Goal: Information Seeking & Learning: Learn about a topic

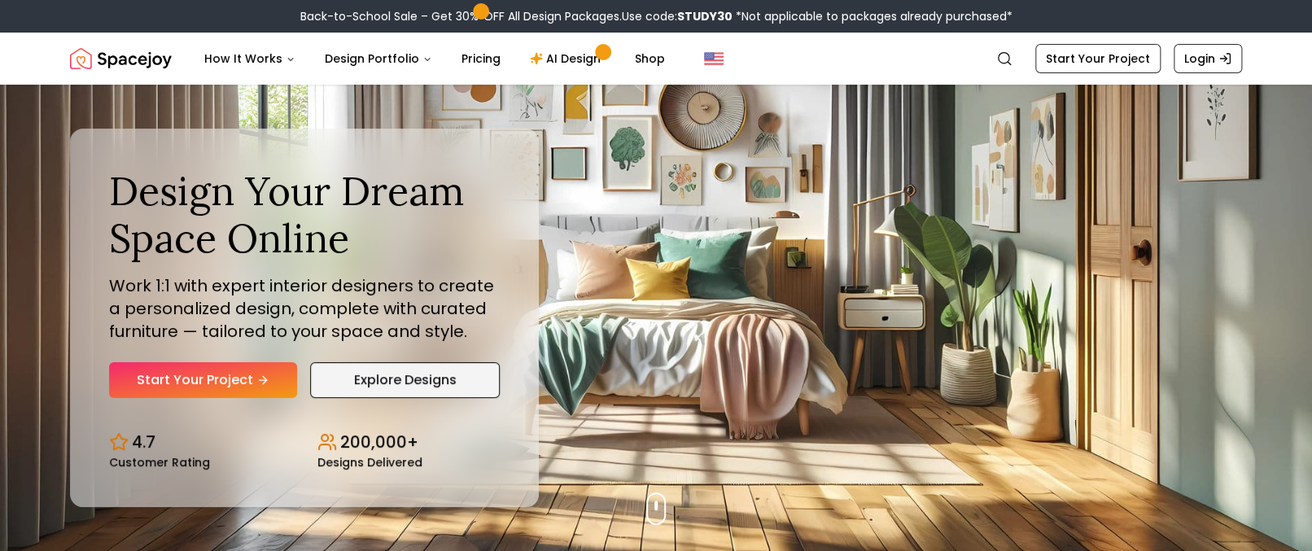
click at [428, 386] on link "Explore Designs" at bounding box center [405, 380] width 190 height 36
click at [470, 62] on link "Pricing" at bounding box center [480, 58] width 65 height 33
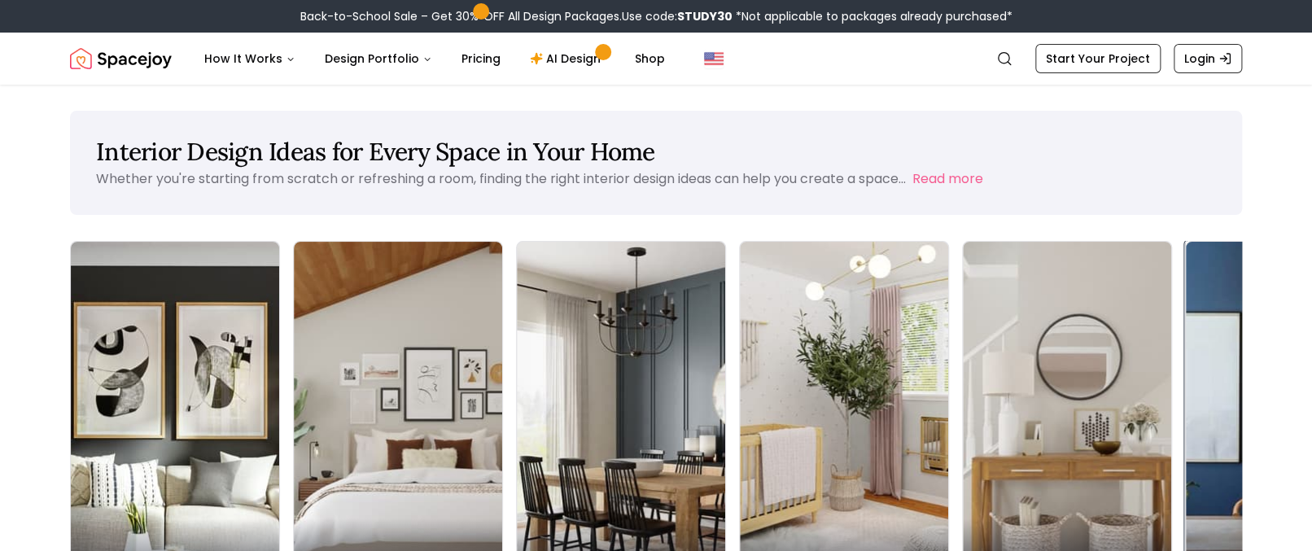
click at [1181, 382] on img at bounding box center [1290, 426] width 219 height 387
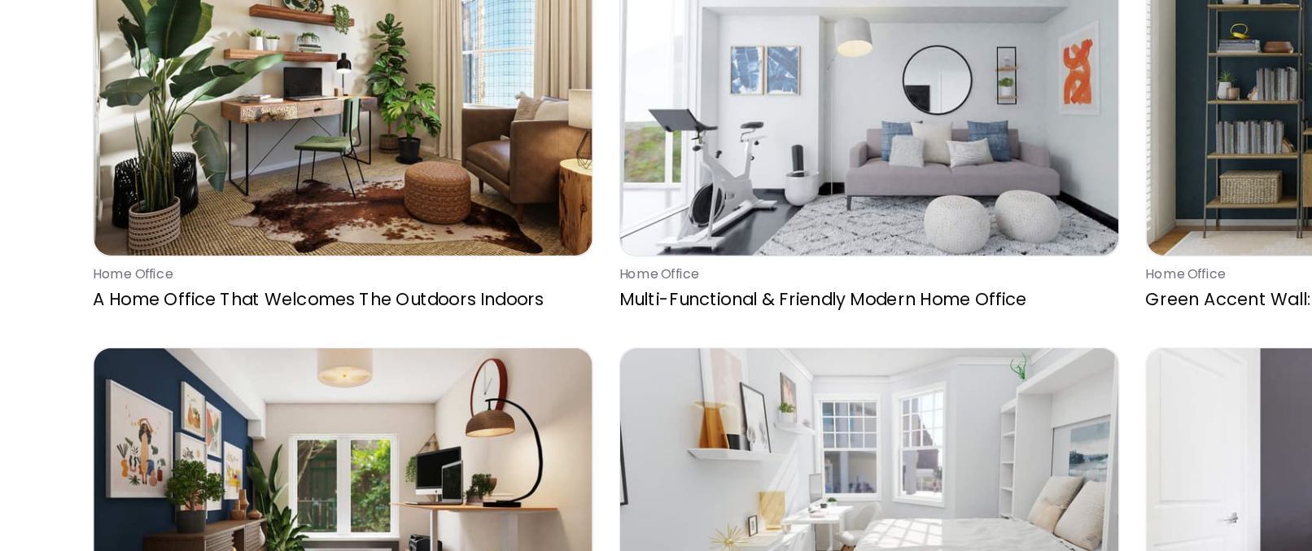
scroll to position [14608, 0]
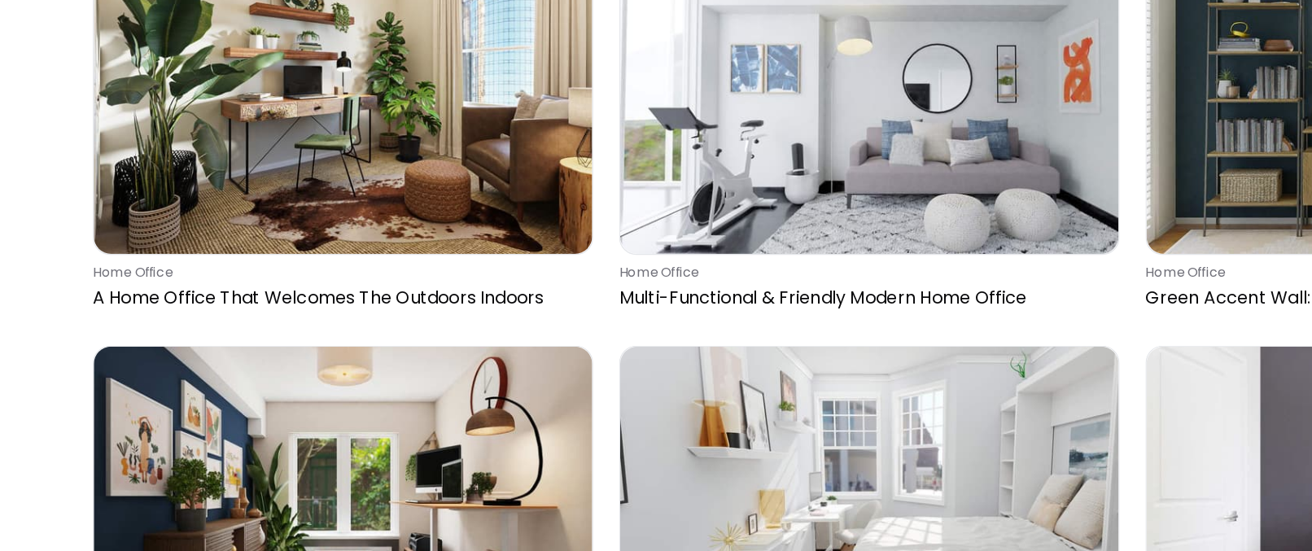
click at [516, 457] on img at bounding box center [656, 508] width 376 height 225
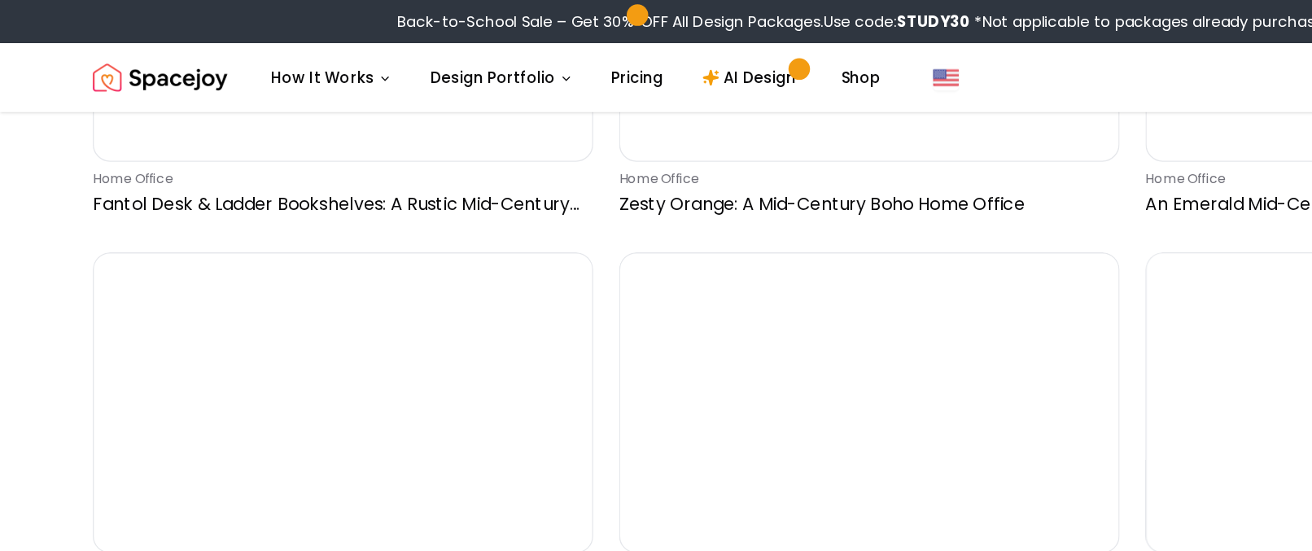
scroll to position [14221, 0]
